Goal: Check status: Check status

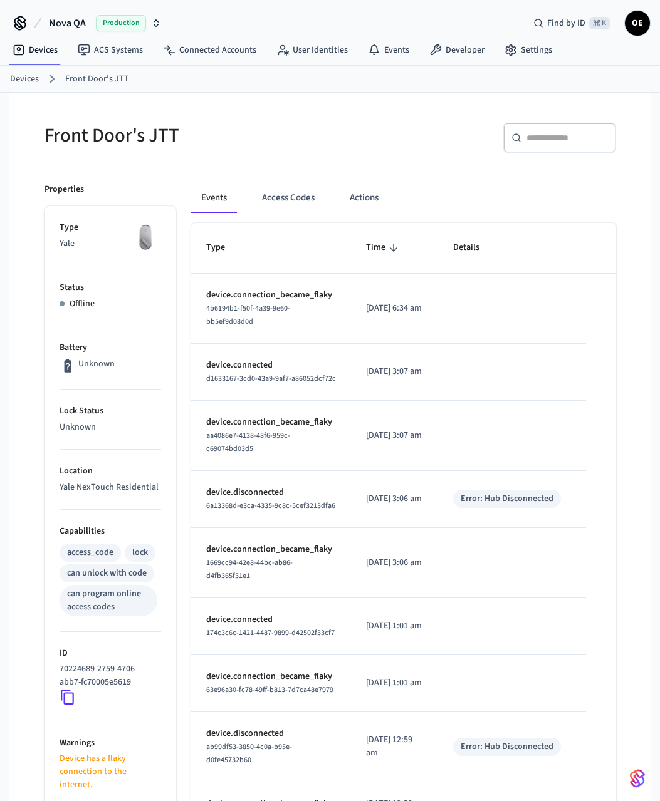
scroll to position [47, 0]
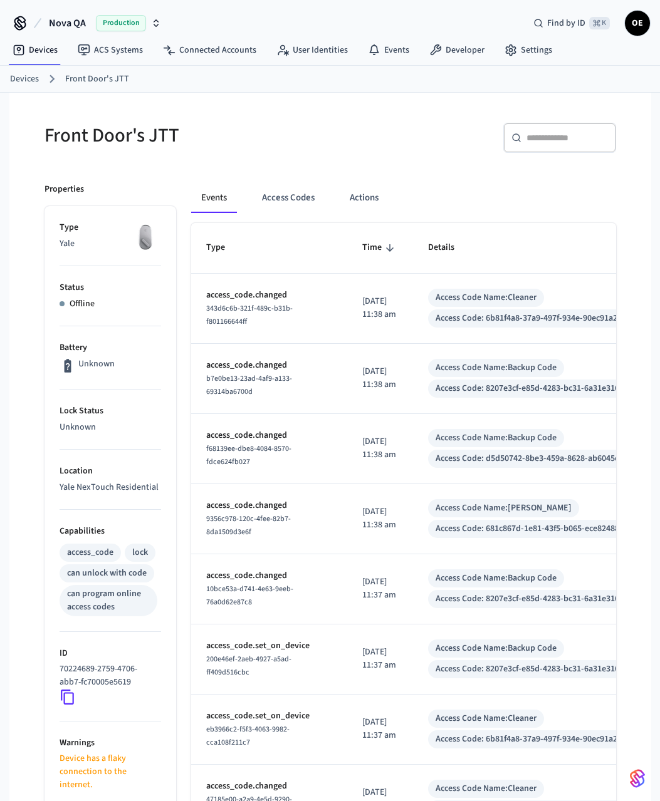
click at [81, 367] on p "Unknown" at bounding box center [96, 364] width 36 height 13
drag, startPoint x: 81, startPoint y: 367, endPoint x: 45, endPoint y: 370, distance: 35.9
click at [81, 367] on p "Unknown" at bounding box center [96, 364] width 36 height 13
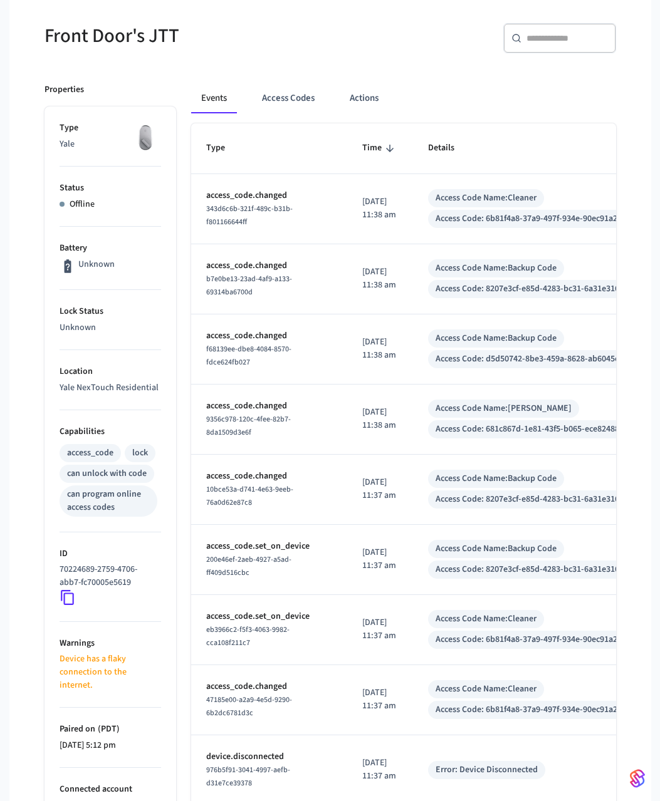
scroll to position [103, 0]
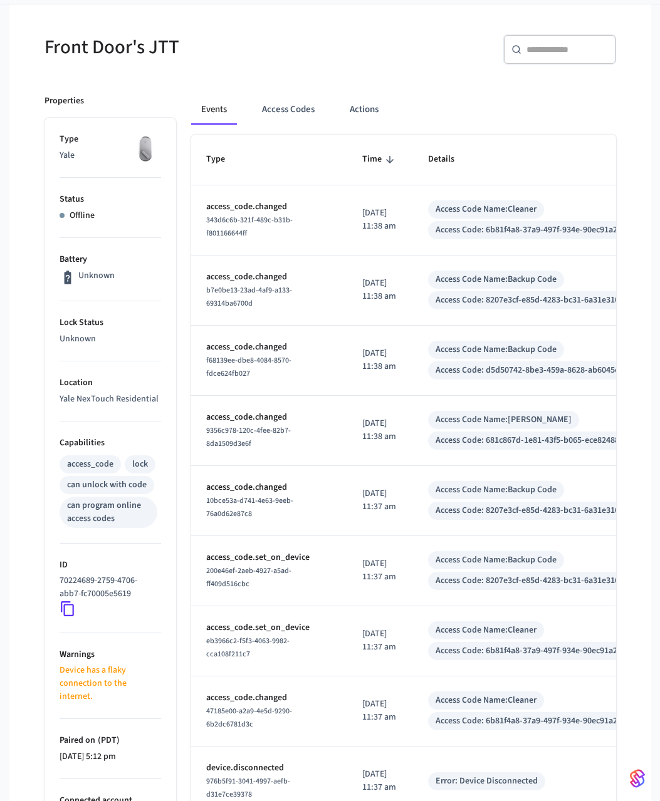
scroll to position [90, 0]
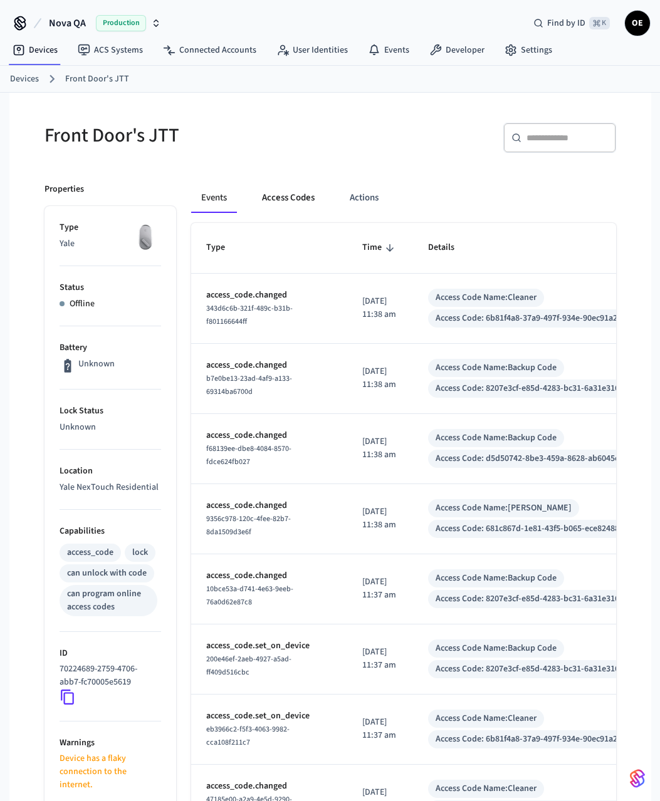
click at [268, 202] on button "Access Codes" at bounding box center [288, 198] width 73 height 30
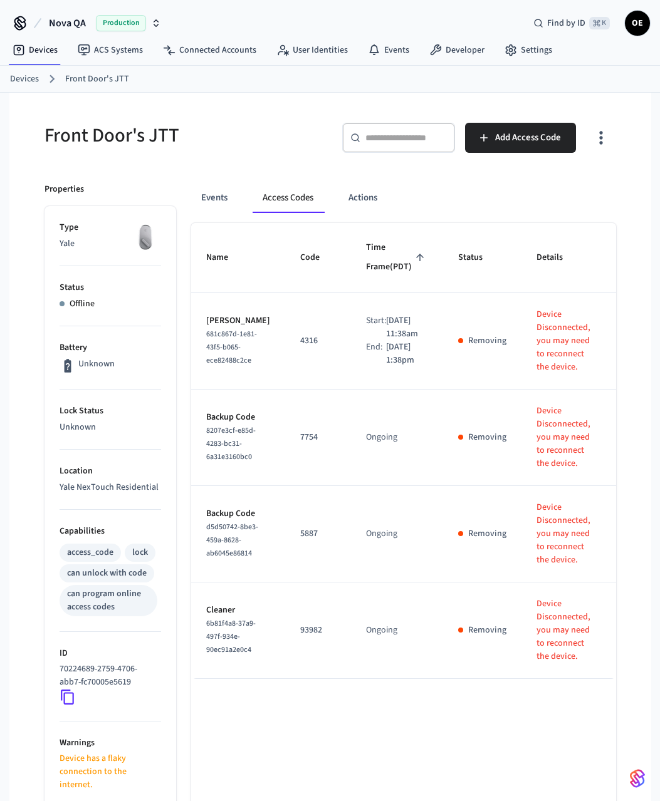
click at [237, 202] on div "Events Access Codes Actions" at bounding box center [403, 198] width 425 height 30
click at [227, 200] on button "Events" at bounding box center [214, 198] width 46 height 30
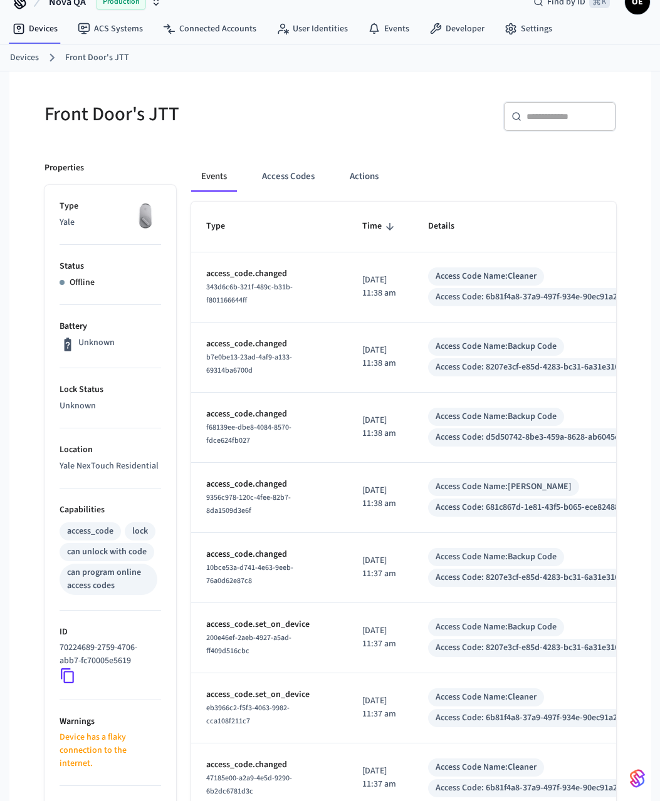
scroll to position [33, 0]
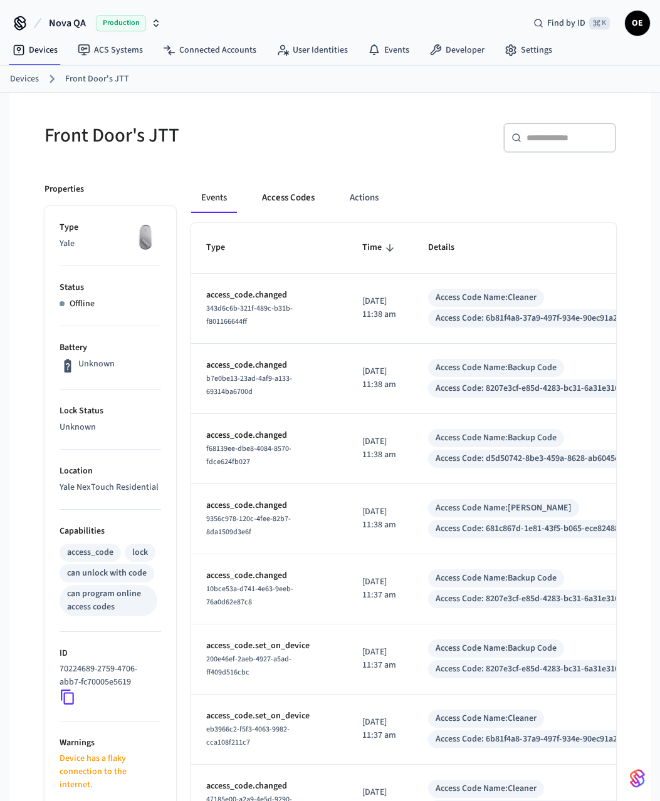
click at [266, 195] on button "Access Codes" at bounding box center [288, 198] width 73 height 30
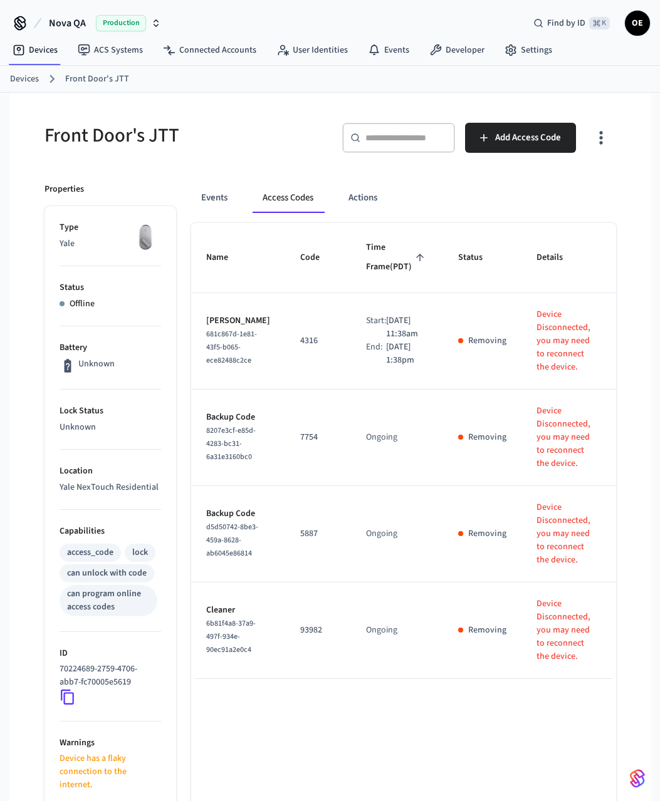
drag, startPoint x: 234, startPoint y: 193, endPoint x: 248, endPoint y: 197, distance: 15.1
click at [234, 194] on button "Events" at bounding box center [214, 198] width 46 height 30
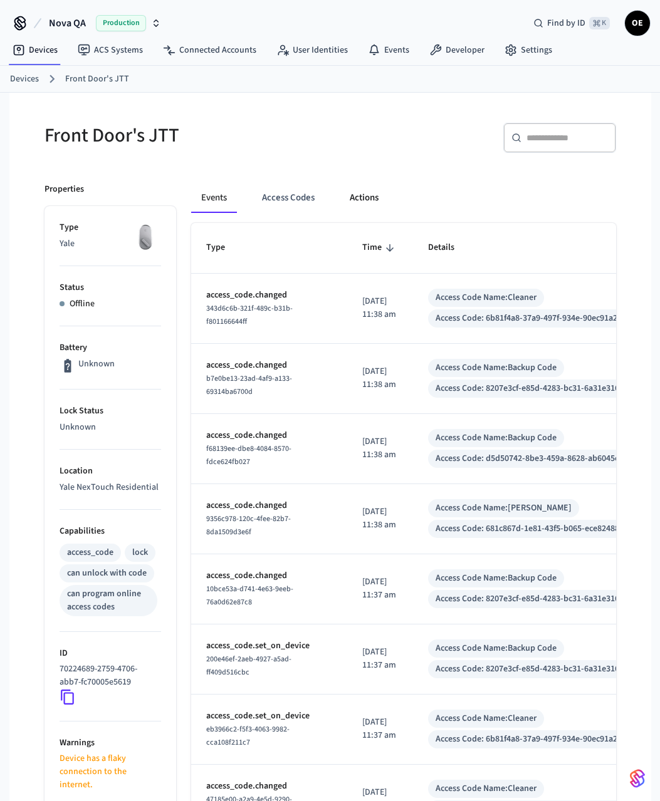
click at [352, 197] on button "Actions" at bounding box center [364, 198] width 49 height 30
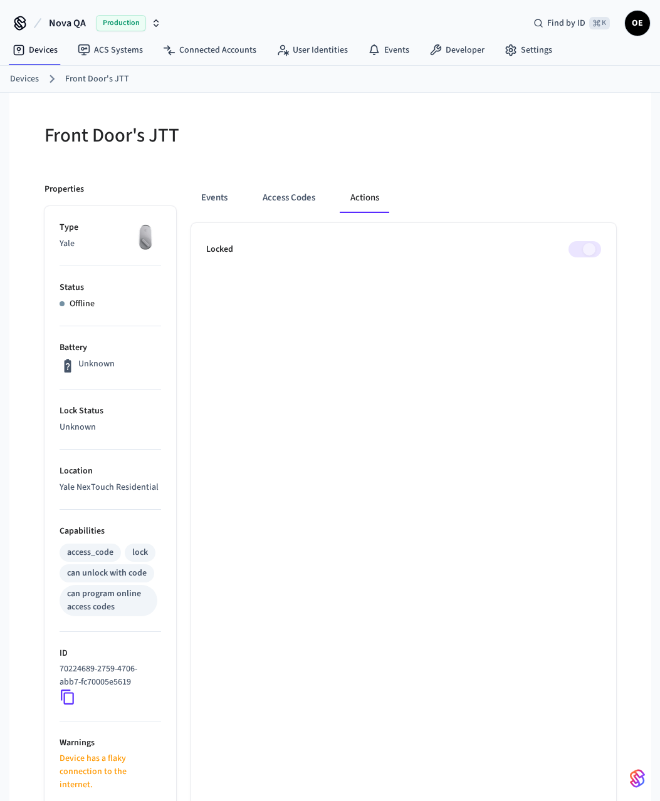
click at [243, 197] on div "Events Access Codes Actions" at bounding box center [403, 198] width 425 height 30
click at [248, 198] on div "Events Access Codes Actions" at bounding box center [403, 198] width 425 height 30
click at [239, 199] on div "Events Access Codes Actions" at bounding box center [403, 198] width 425 height 30
click at [224, 194] on button "Events" at bounding box center [214, 198] width 46 height 30
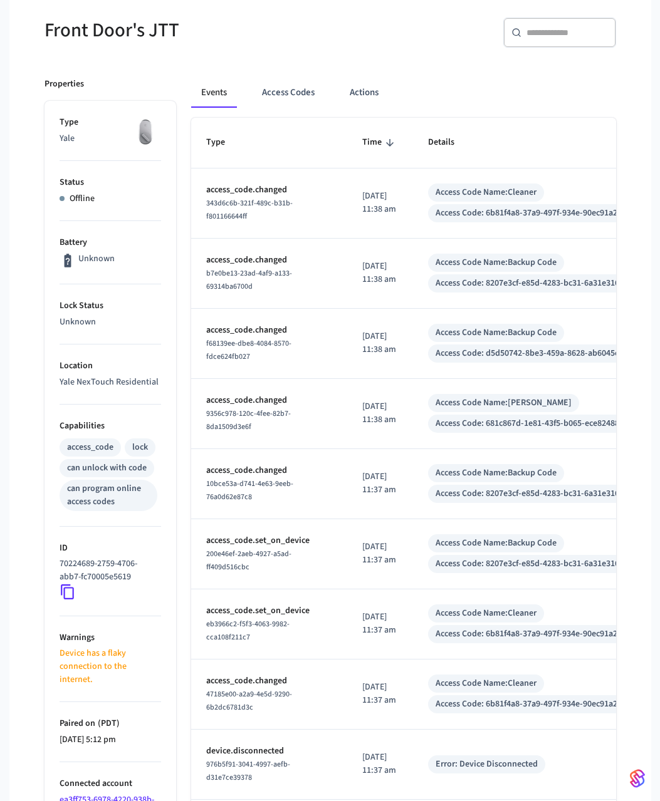
scroll to position [259, 0]
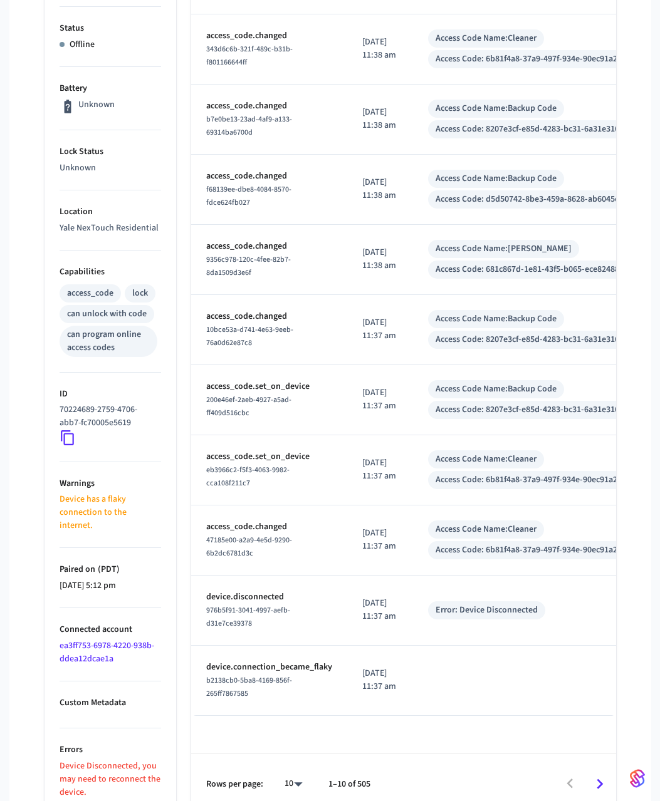
click at [73, 776] on p "Device Disconnected, you may need to reconnect the device." at bounding box center [111, 779] width 102 height 39
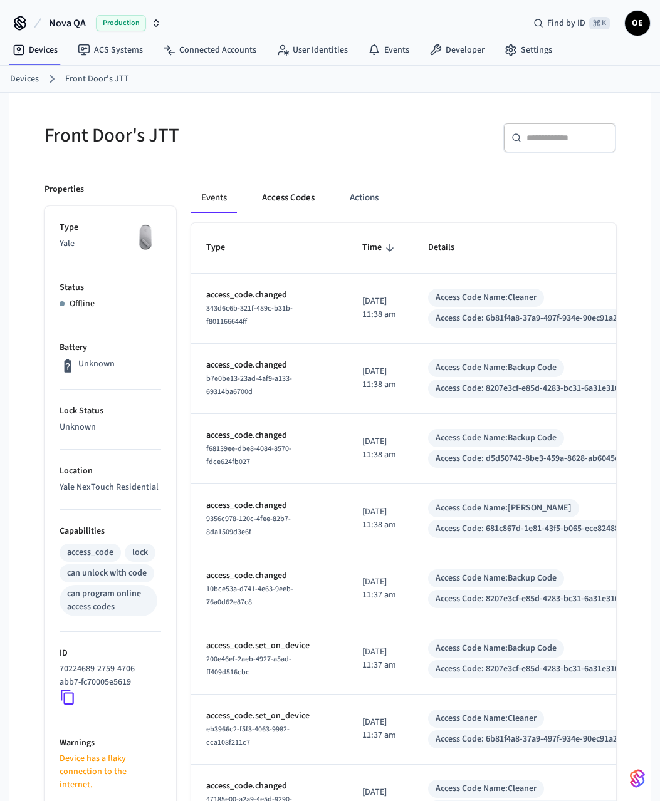
click at [258, 204] on button "Access Codes" at bounding box center [288, 198] width 73 height 30
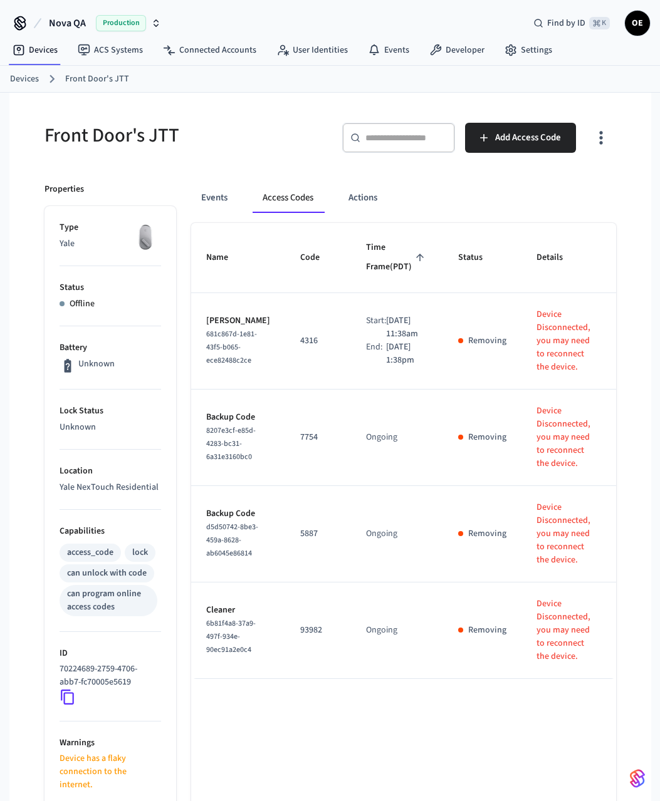
click at [244, 197] on div "Events Access Codes Actions" at bounding box center [403, 198] width 425 height 30
click at [225, 199] on button "Events" at bounding box center [214, 198] width 46 height 30
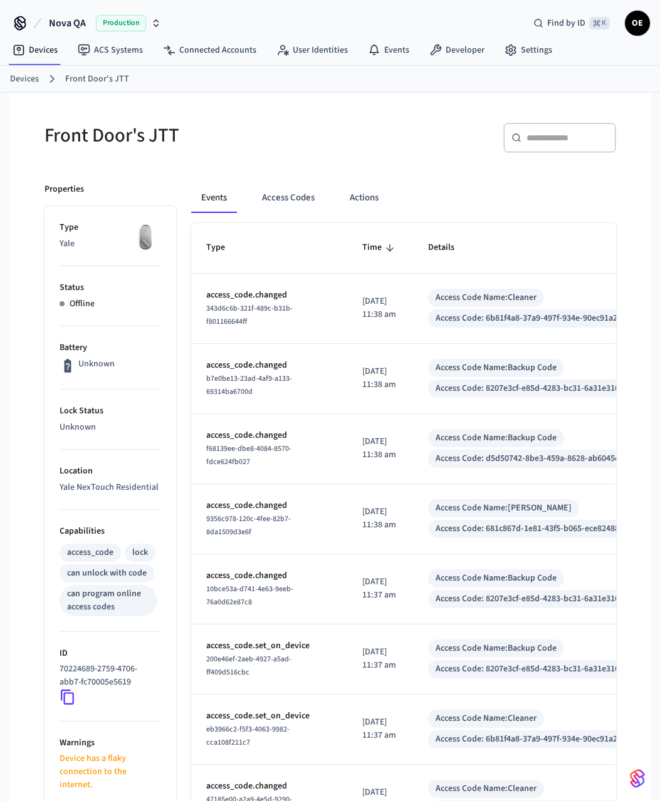
click at [29, 78] on link "Devices" at bounding box center [24, 79] width 29 height 13
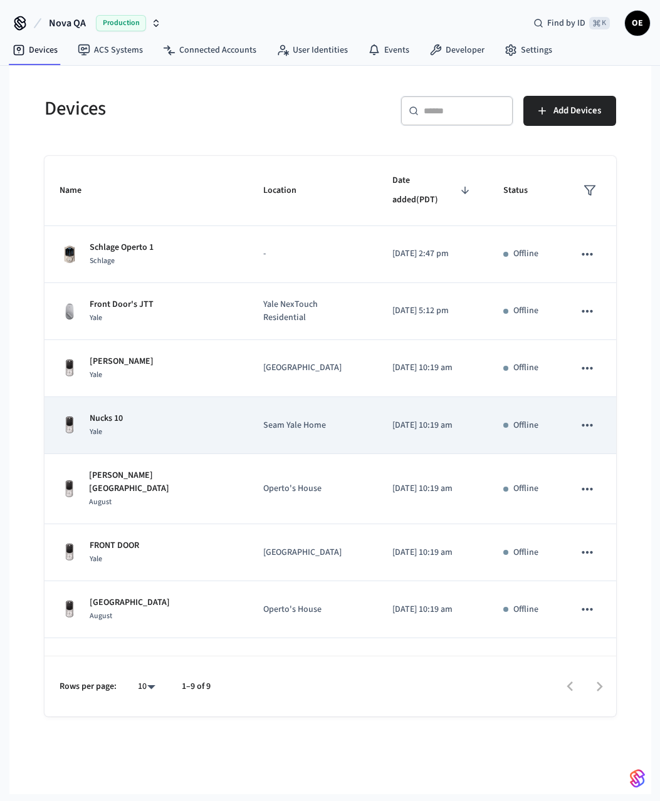
click at [121, 412] on p "Nucks 10" at bounding box center [106, 418] width 33 height 13
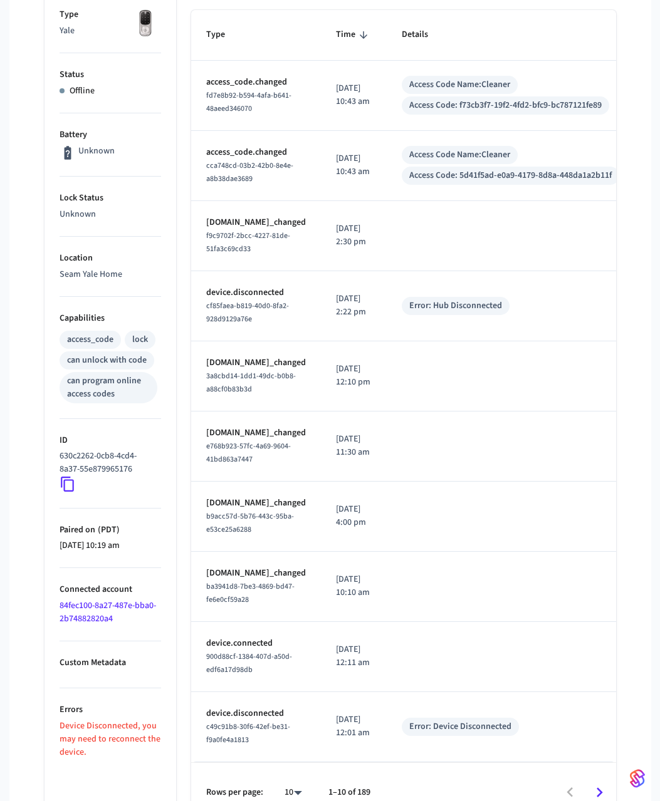
scroll to position [235, 0]
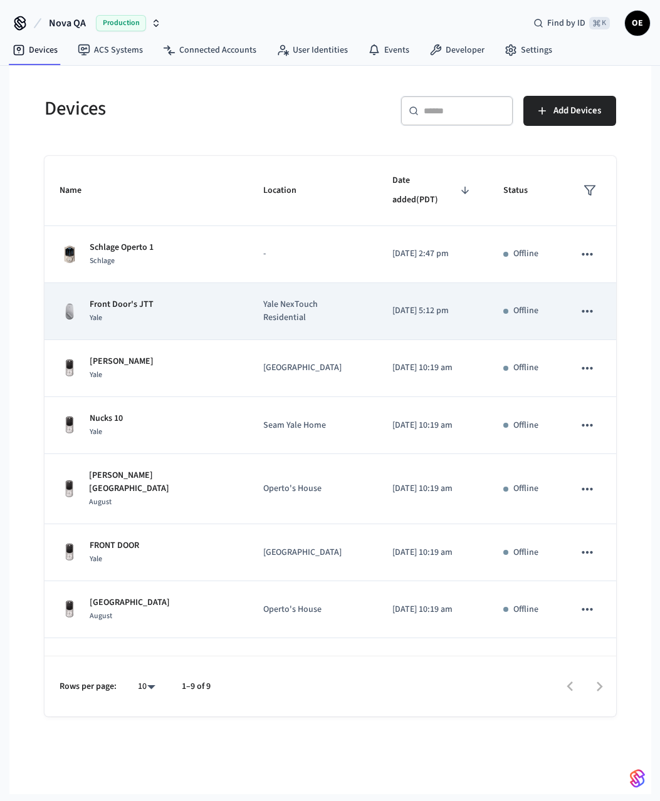
click at [98, 298] on p "Front Door's JTT" at bounding box center [122, 304] width 64 height 13
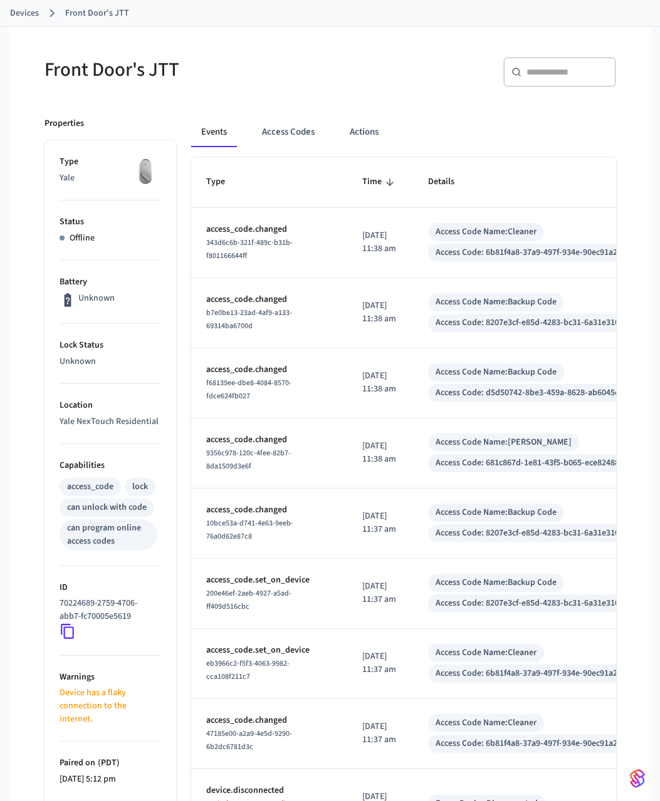
scroll to position [96, 0]
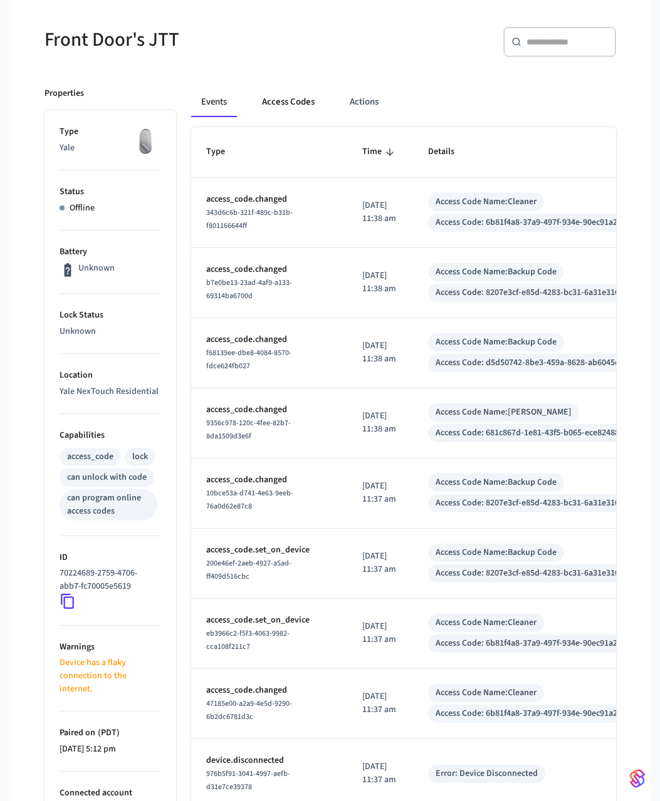
click at [308, 112] on button "Access Codes" at bounding box center [288, 102] width 73 height 30
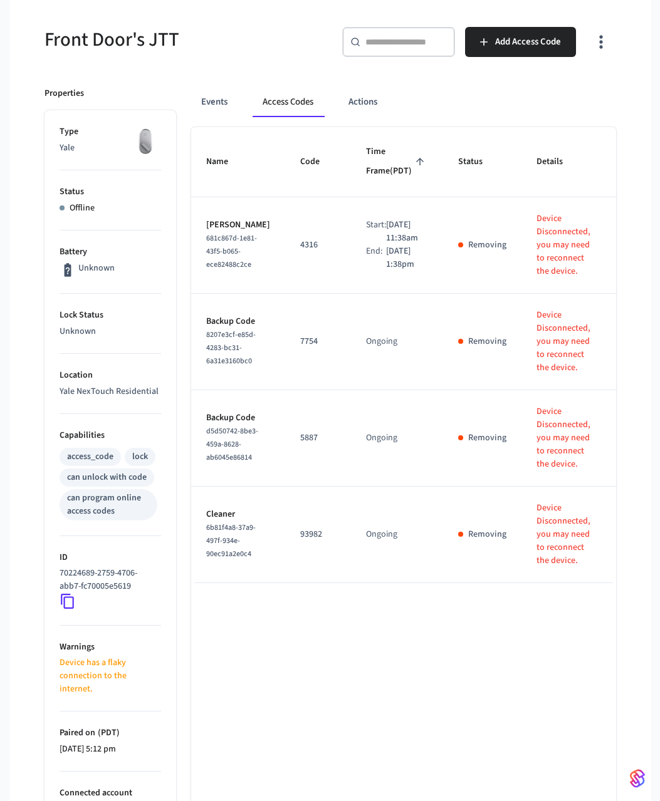
click at [308, 112] on button "Access Codes" at bounding box center [288, 102] width 71 height 30
click at [357, 112] on button "Actions" at bounding box center [362, 102] width 49 height 30
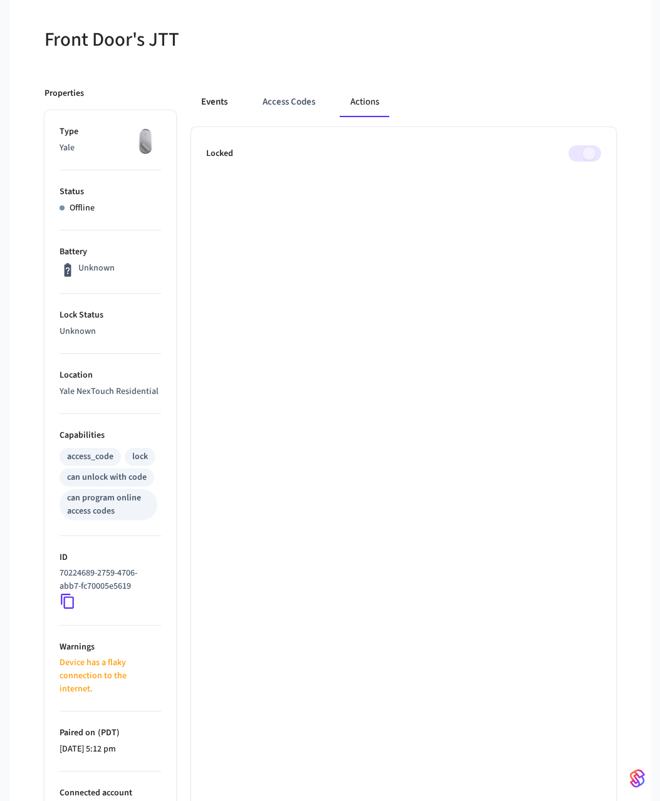
click at [208, 106] on button "Events" at bounding box center [214, 102] width 46 height 30
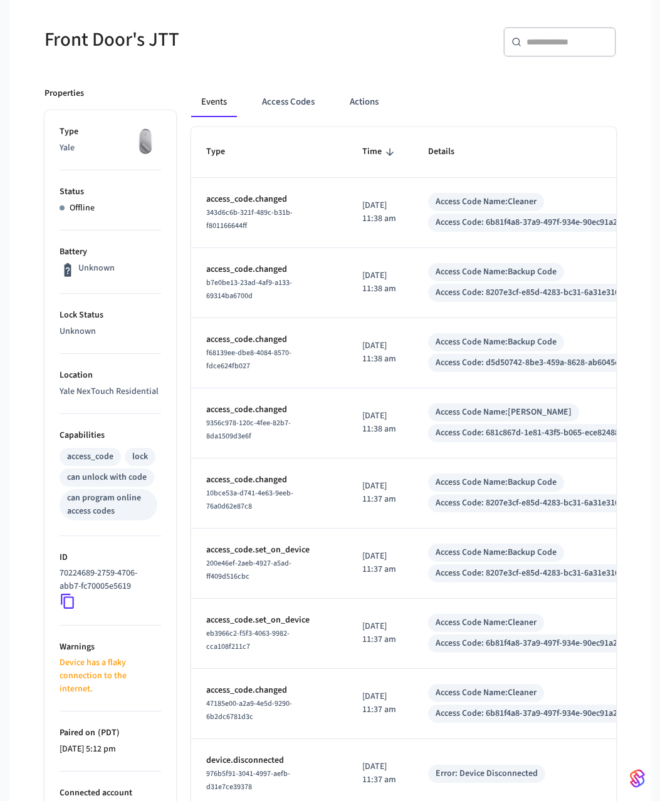
scroll to position [259, 0]
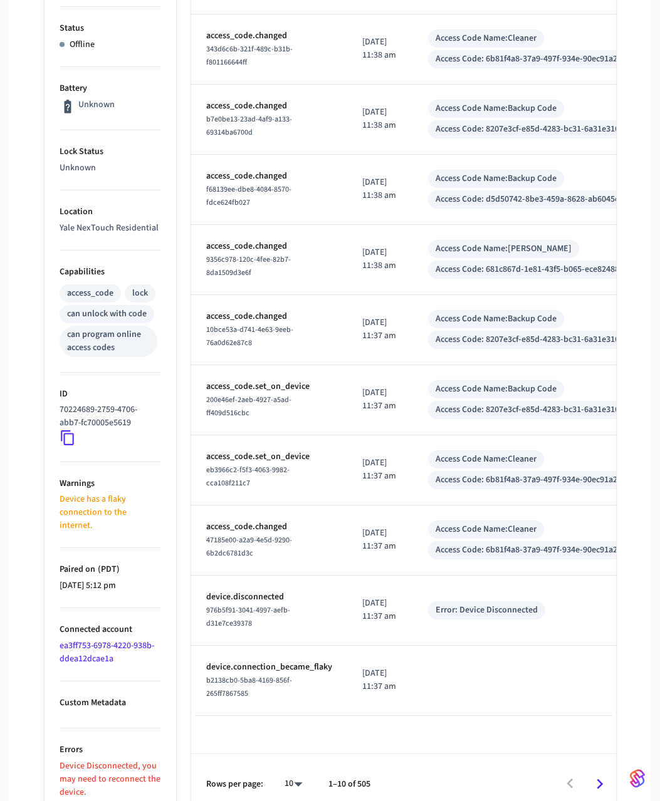
click at [125, 516] on p "Device has a flaky connection to the internet." at bounding box center [111, 512] width 102 height 39
click at [124, 516] on p "Device has a flaky connection to the internet." at bounding box center [111, 512] width 102 height 39
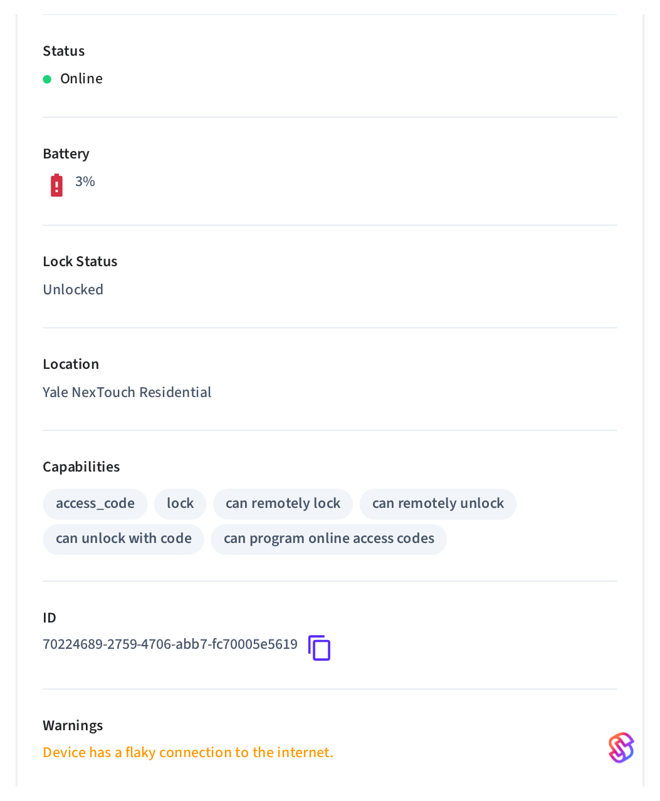
scroll to position [235, 0]
